Goal: Task Accomplishment & Management: Manage account settings

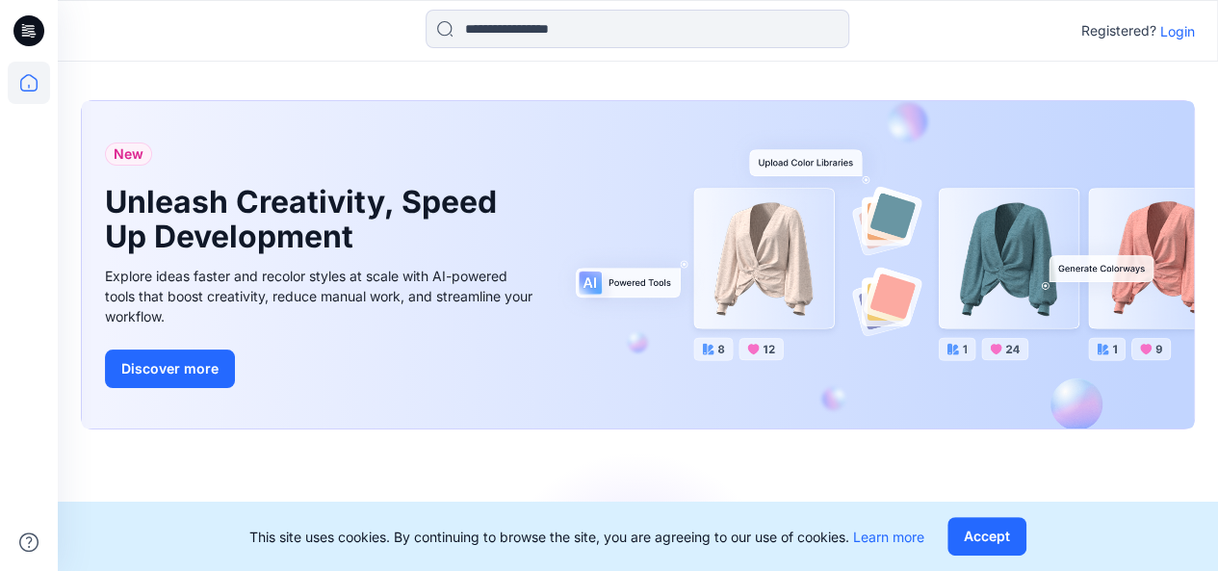
click at [1174, 39] on p "Login" at bounding box center [1177, 31] width 35 height 20
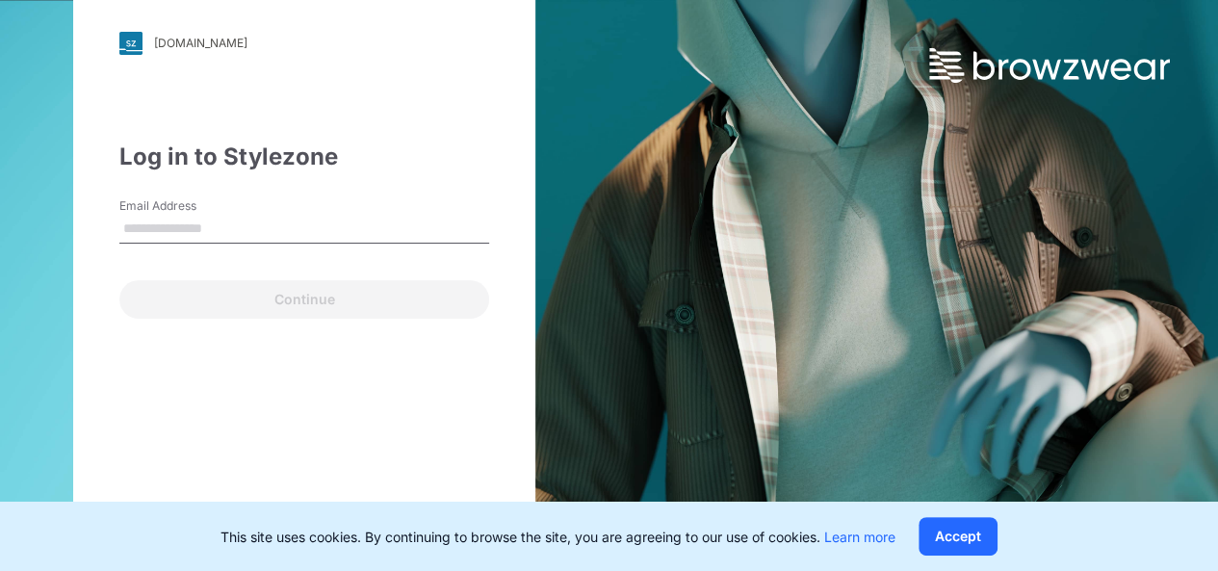
type input "**********"
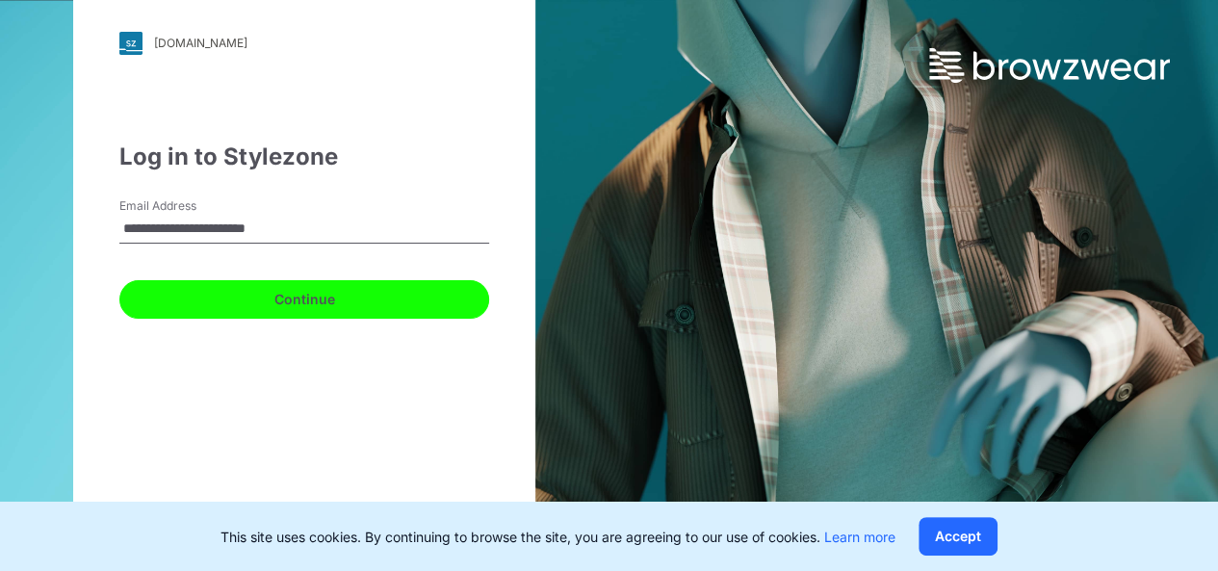
click at [310, 296] on button "Continue" at bounding box center [304, 299] width 370 height 39
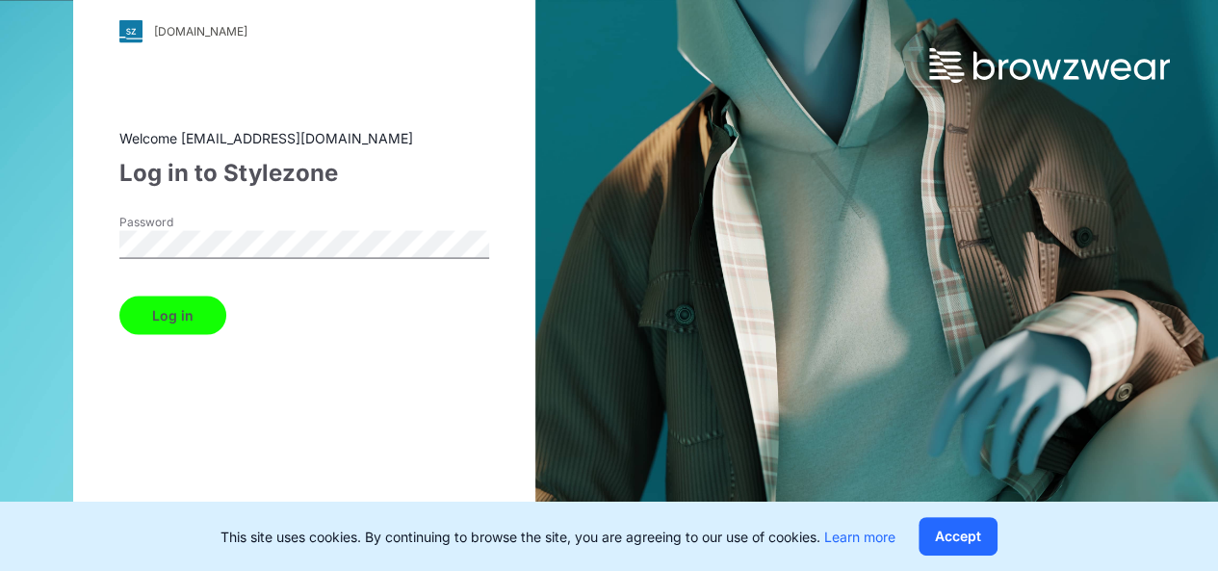
click at [187, 309] on button "Log in" at bounding box center [172, 315] width 107 height 39
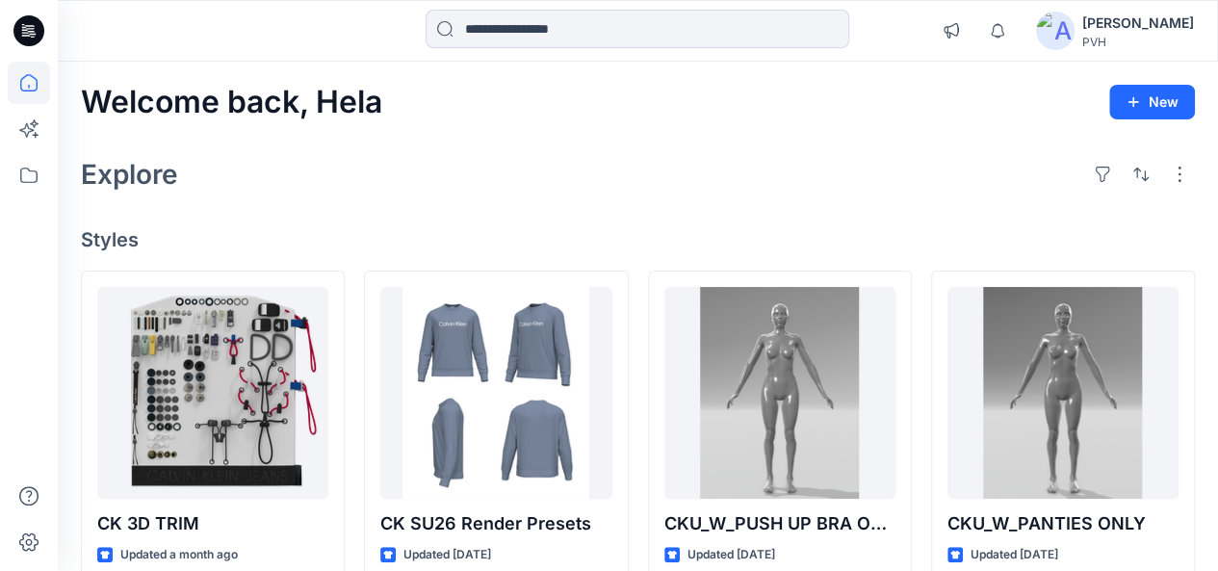
click at [955, 190] on div "Explore" at bounding box center [638, 174] width 1114 height 46
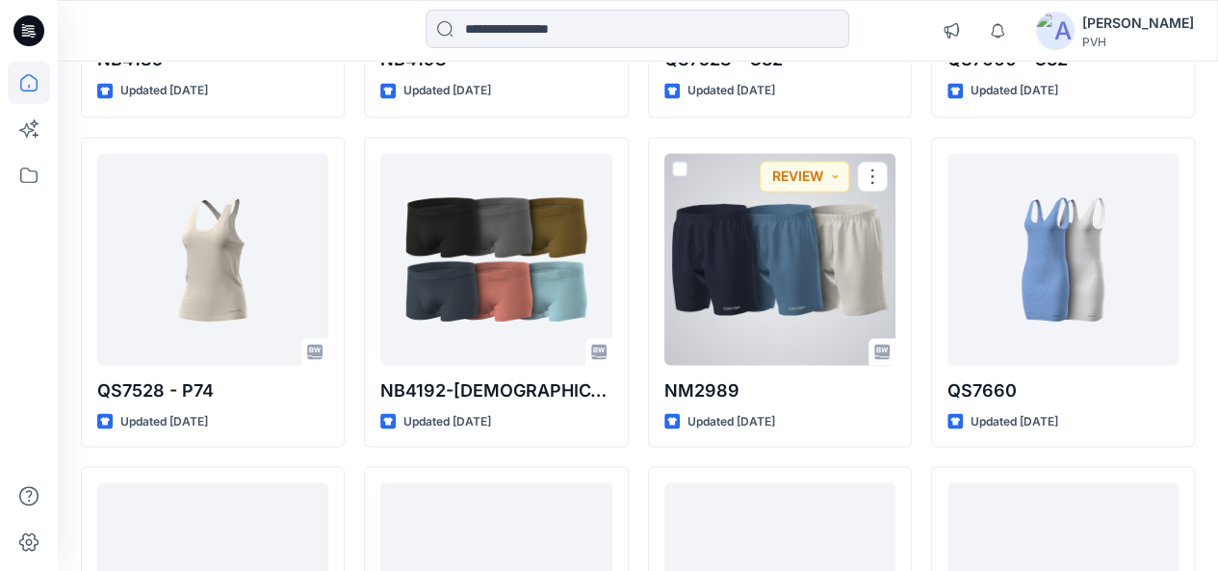
scroll to position [1456, 0]
